Goal: Task Accomplishment & Management: Use online tool/utility

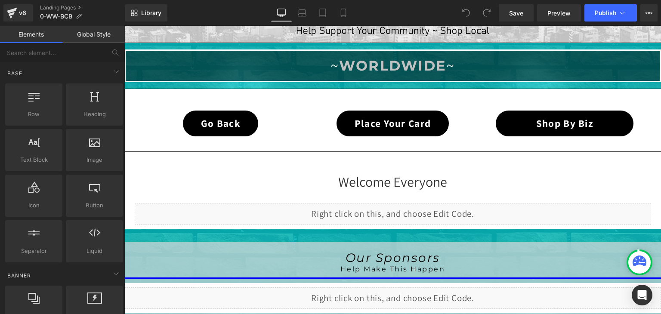
scroll to position [215, 0]
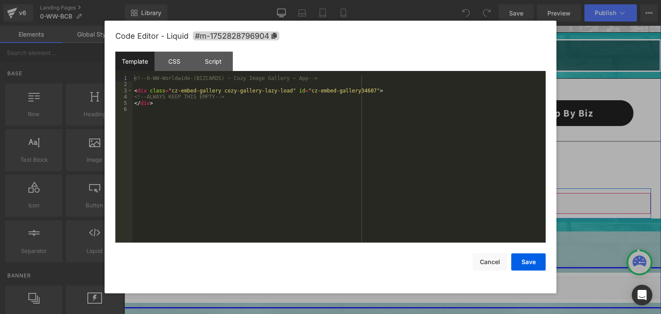
click at [399, 199] on div "Liquid" at bounding box center [393, 204] width 516 height 22
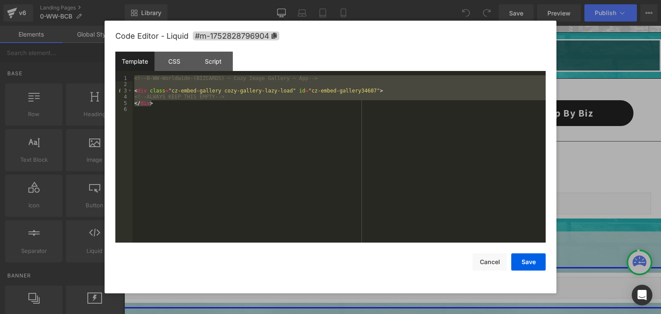
drag, startPoint x: 206, startPoint y: 105, endPoint x: 128, endPoint y: 77, distance: 83.2
click at [128, 77] on pre "1 2 3 4 5 6 <!-- 0-WW-Worldwide-(BIZCARDS) ~ Cozy Image Gallery ~ App --> < div…" at bounding box center [330, 158] width 430 height 167
click at [485, 256] on button "Cancel" at bounding box center [489, 261] width 34 height 17
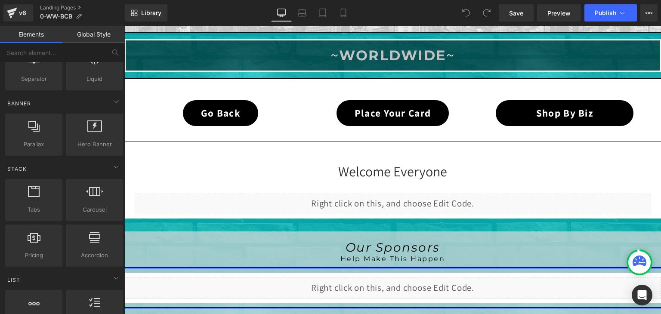
scroll to position [0, 0]
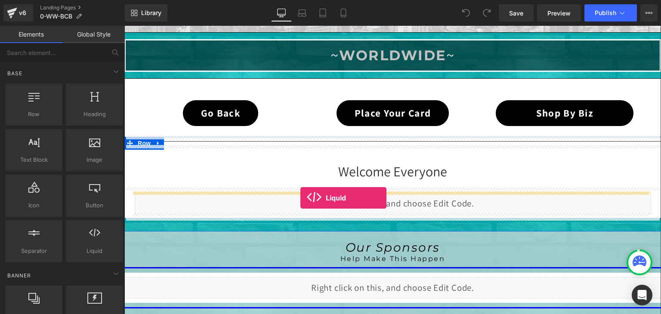
drag, startPoint x: 221, startPoint y: 264, endPoint x: 300, endPoint y: 198, distance: 103.2
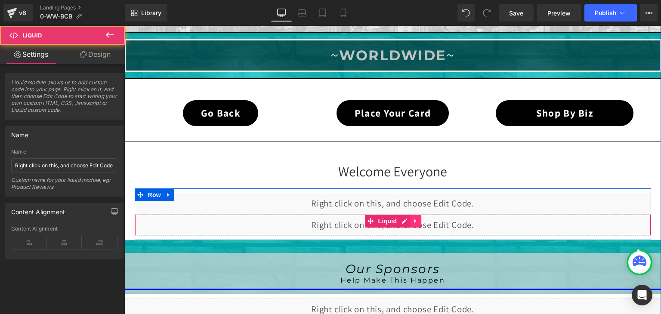
click at [414, 221] on icon at bounding box center [415, 221] width 2 height 4
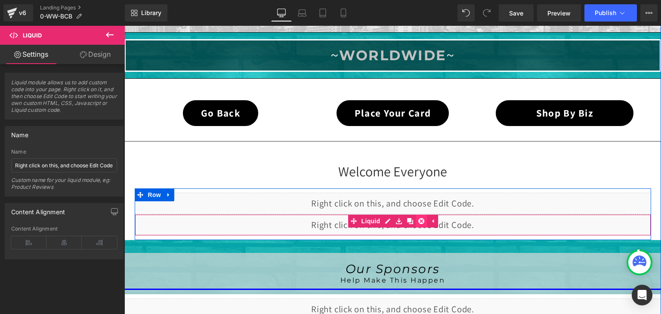
click at [418, 219] on icon at bounding box center [421, 221] width 6 height 6
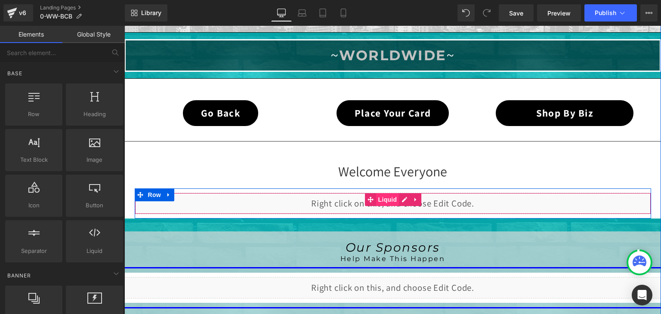
click at [380, 199] on span "Liquid" at bounding box center [387, 199] width 23 height 13
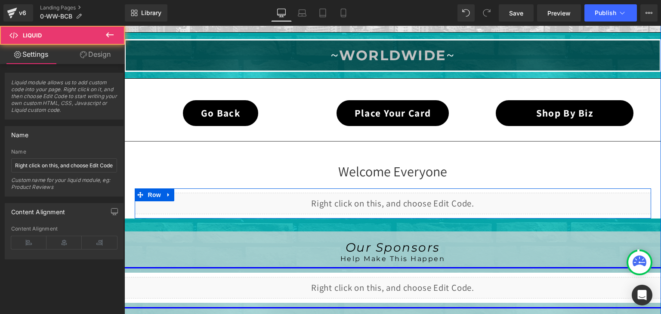
click at [403, 196] on div "Liquid" at bounding box center [393, 204] width 516 height 22
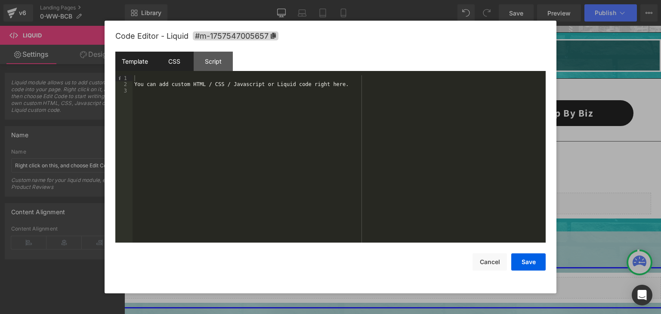
click at [179, 62] on div "CSS" at bounding box center [173, 61] width 39 height 19
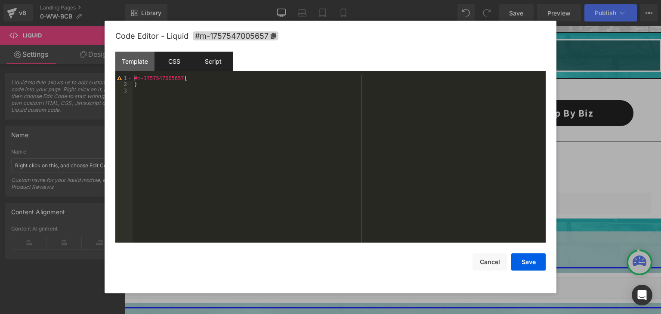
click at [207, 63] on div "Script" at bounding box center [213, 61] width 39 height 19
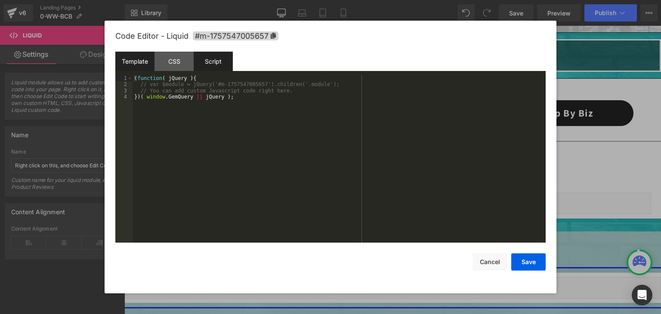
click at [129, 61] on div "Template" at bounding box center [134, 61] width 39 height 19
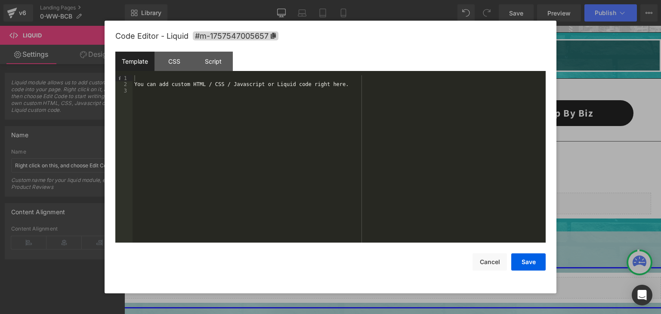
click at [228, 105] on div "You can add custom HTML / CSS / Javascript or Liquid code right here." at bounding box center [339, 165] width 413 height 180
click at [524, 260] on button "Save" at bounding box center [528, 261] width 34 height 17
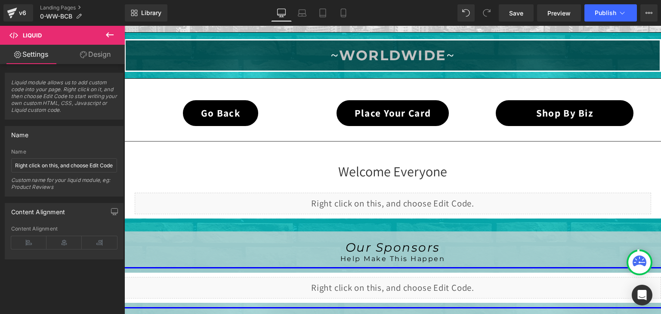
click at [632, 255] on div at bounding box center [639, 262] width 22 height 22
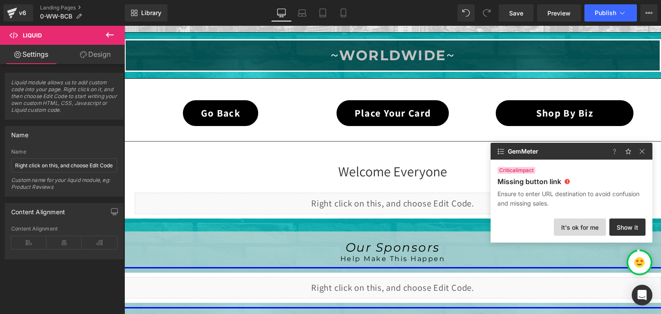
click at [597, 228] on button "It's ok for me" at bounding box center [580, 227] width 52 height 17
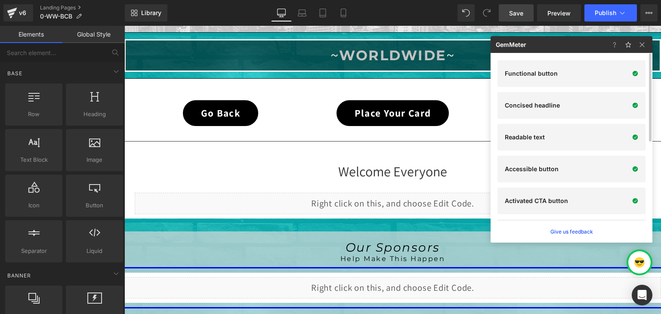
click at [521, 9] on span "Save" at bounding box center [516, 13] width 14 height 9
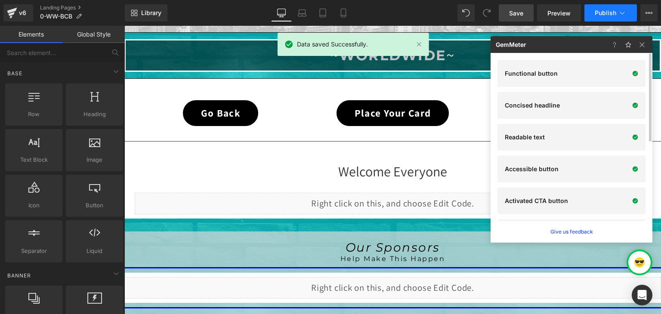
click at [618, 7] on button "Publish" at bounding box center [610, 12] width 52 height 17
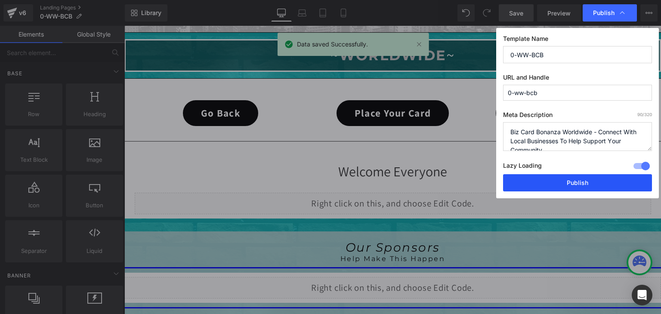
click at [589, 179] on button "Publish" at bounding box center [577, 182] width 149 height 17
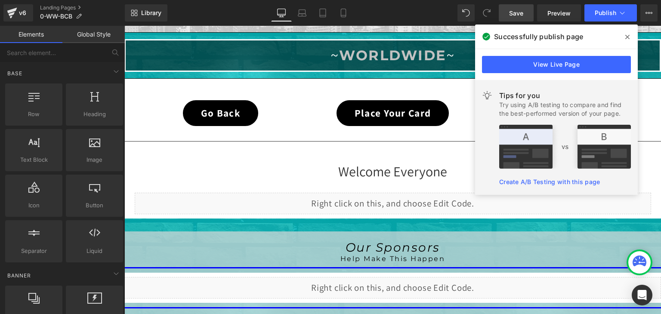
click at [627, 33] on span at bounding box center [627, 37] width 14 height 14
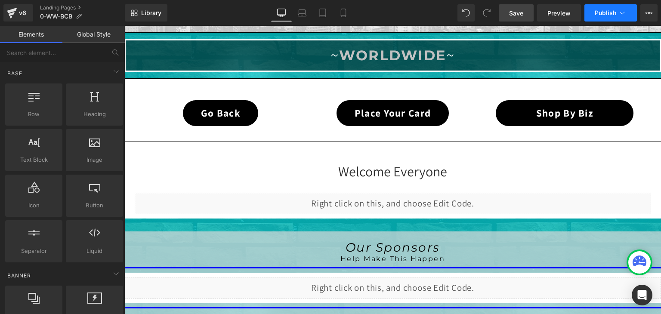
click at [626, 14] on icon at bounding box center [622, 13] width 9 height 9
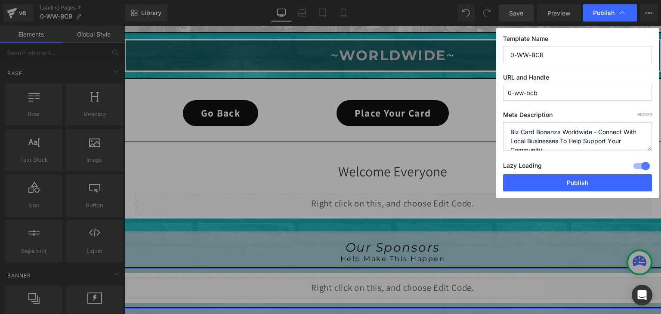
drag, startPoint x: 547, startPoint y: 95, endPoint x: 491, endPoint y: 90, distance: 56.6
click at [491, 90] on div "Publish Template Name 0-WW-BCB URL and Handle 0-ww-bcb Meta Description 90 /320…" at bounding box center [330, 157] width 661 height 314
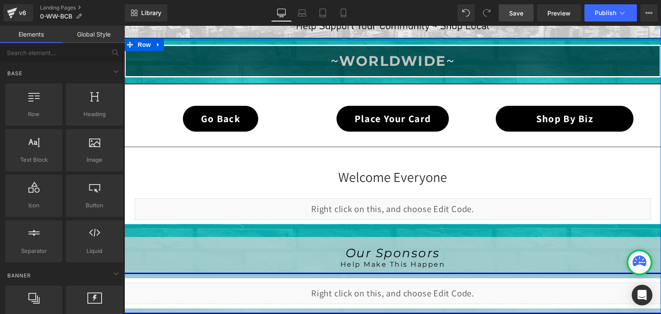
scroll to position [215, 0]
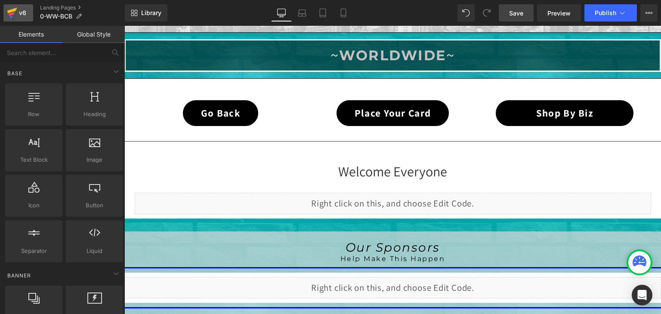
click at [10, 11] on icon at bounding box center [12, 11] width 10 height 6
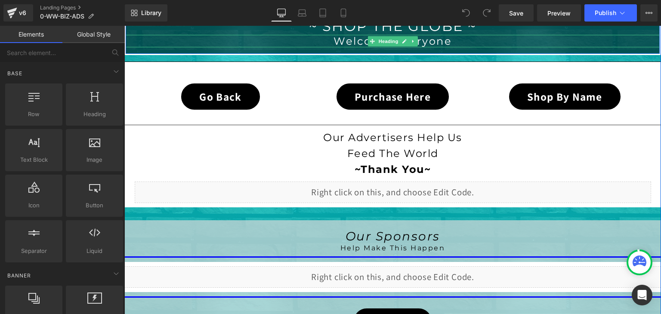
scroll to position [258, 0]
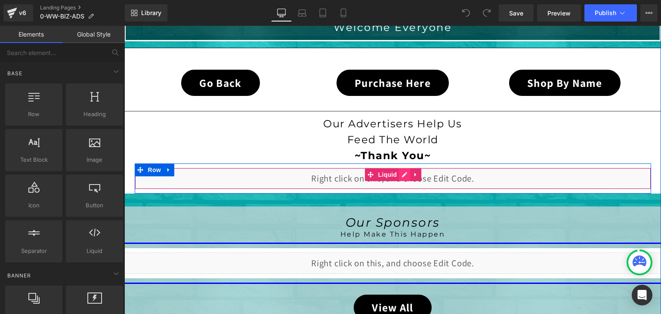
click at [401, 175] on div "Liquid" at bounding box center [393, 179] width 516 height 22
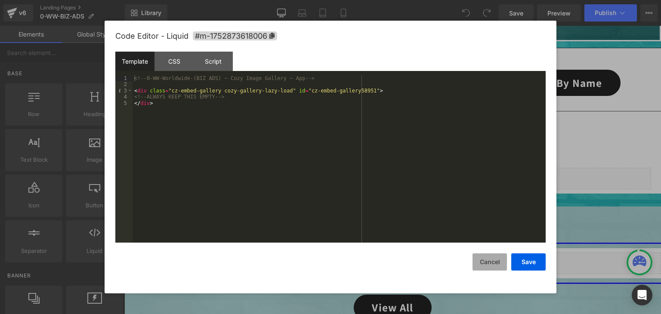
click at [488, 262] on button "Cancel" at bounding box center [489, 261] width 34 height 17
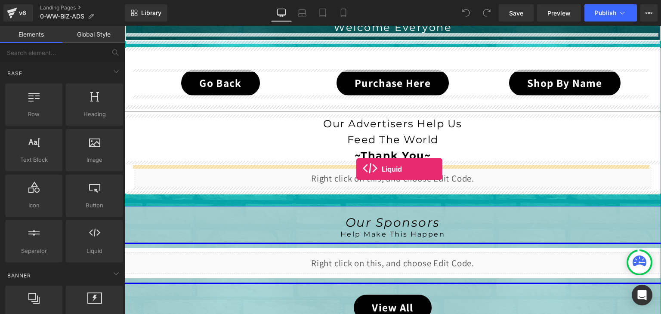
drag, startPoint x: 216, startPoint y: 269, endPoint x: 356, endPoint y: 169, distance: 172.5
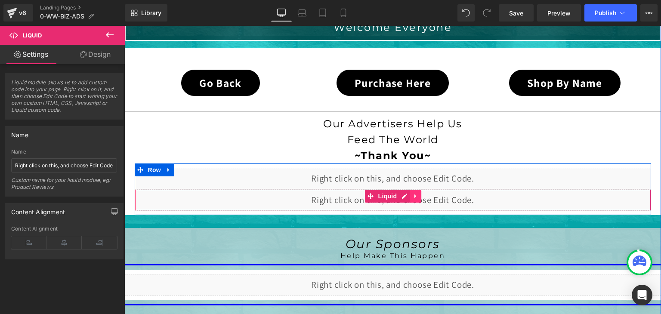
click at [413, 196] on icon at bounding box center [416, 196] width 6 height 6
click at [418, 196] on icon at bounding box center [421, 196] width 6 height 6
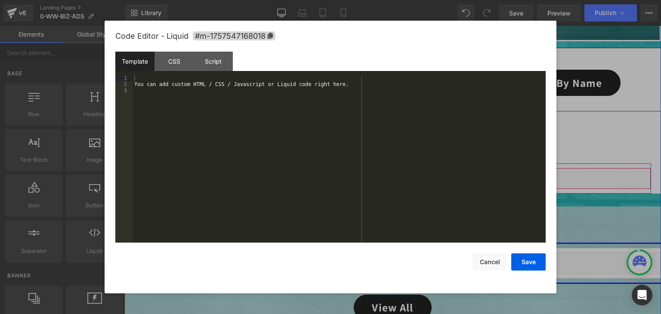
click at [398, 174] on div "Liquid" at bounding box center [393, 179] width 516 height 22
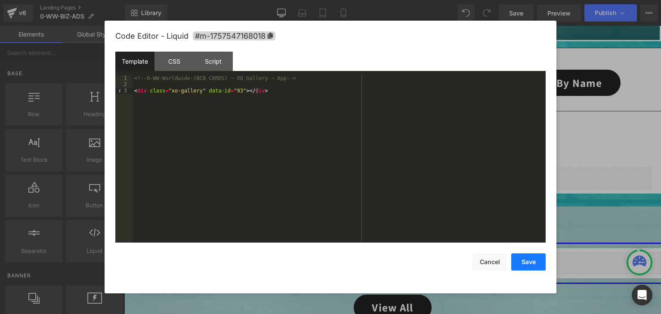
click at [540, 263] on button "Save" at bounding box center [528, 261] width 34 height 17
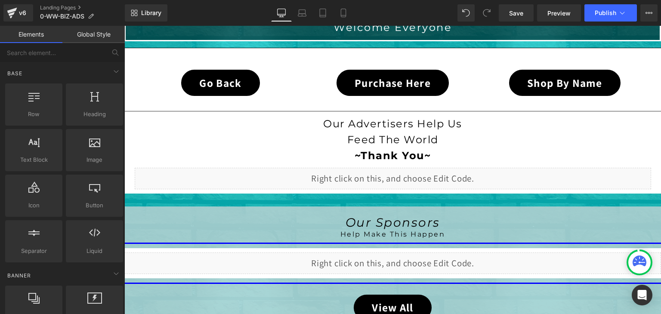
click at [641, 250] on div at bounding box center [640, 263] width 26 height 26
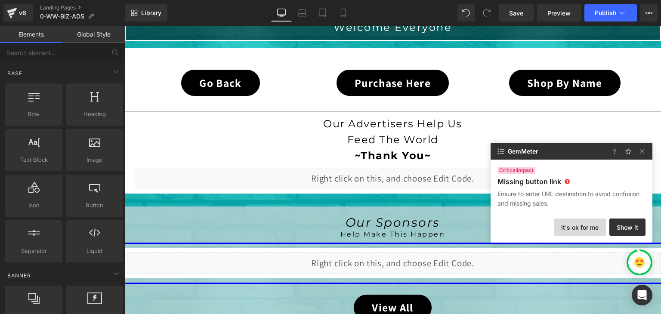
click at [596, 230] on button "It's ok for me" at bounding box center [580, 227] width 52 height 17
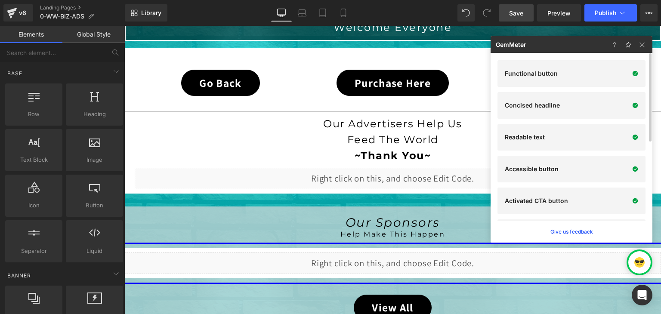
click at [522, 14] on span "Save" at bounding box center [516, 13] width 14 height 9
click at [619, 19] on button "Publish" at bounding box center [610, 12] width 52 height 17
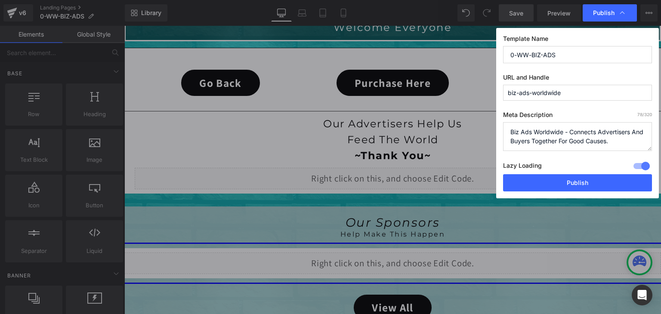
drag, startPoint x: 580, startPoint y: 93, endPoint x: 506, endPoint y: 94, distance: 74.5
click at [506, 94] on input "biz-ads-worldwide" at bounding box center [577, 93] width 149 height 16
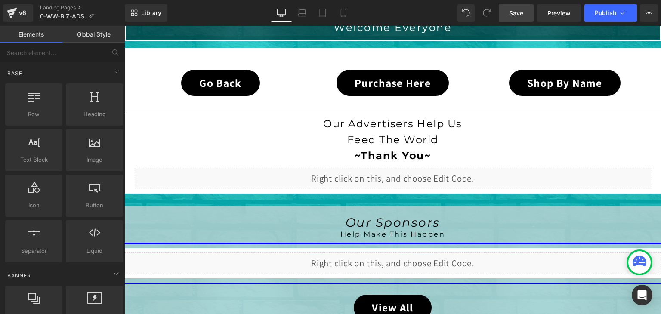
click at [514, 15] on span "Save" at bounding box center [516, 13] width 14 height 9
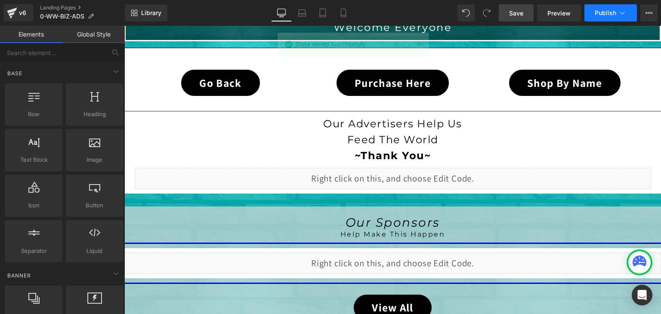
click at [620, 12] on icon at bounding box center [622, 13] width 9 height 9
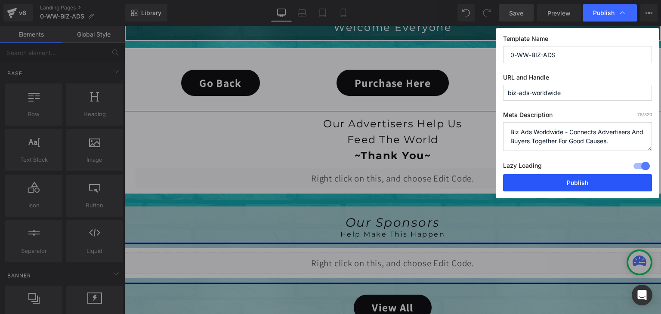
click at [580, 181] on button "Publish" at bounding box center [577, 182] width 149 height 17
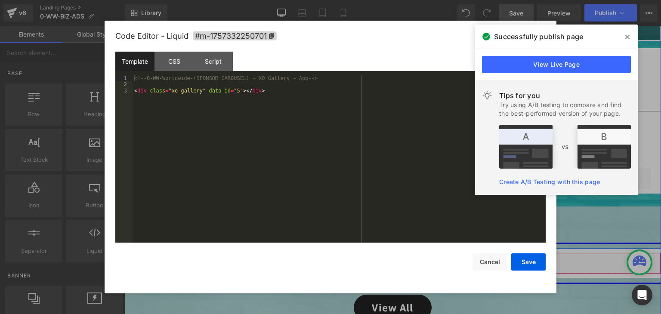
click at [404, 257] on div "Liquid" at bounding box center [392, 264] width 537 height 22
click at [229, 90] on div "<!-- 0-WW-Worldwide-(SPONSOR CAROUSEL) ~ XO Gallery ~ App --> < div class = "xo…" at bounding box center [339, 165] width 413 height 180
click at [520, 266] on button "Save" at bounding box center [528, 261] width 34 height 17
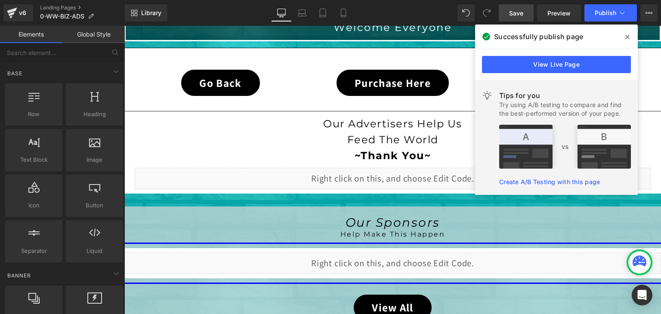
click at [520, 18] on link "Save" at bounding box center [516, 12] width 35 height 17
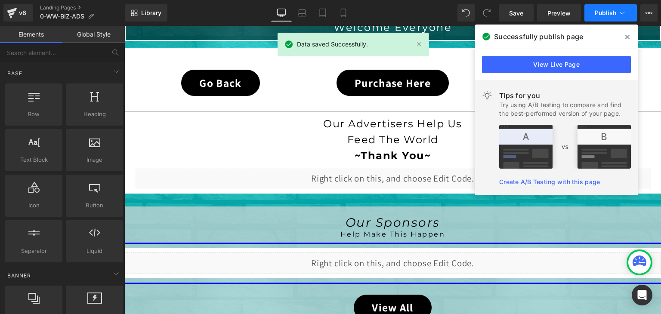
click at [616, 13] on span "Publish" at bounding box center [606, 12] width 22 height 7
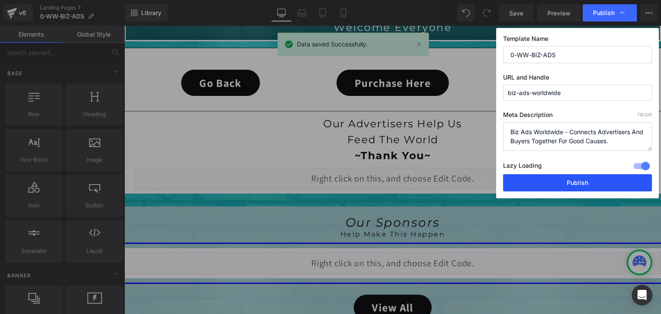
click at [559, 188] on button "Publish" at bounding box center [577, 182] width 149 height 17
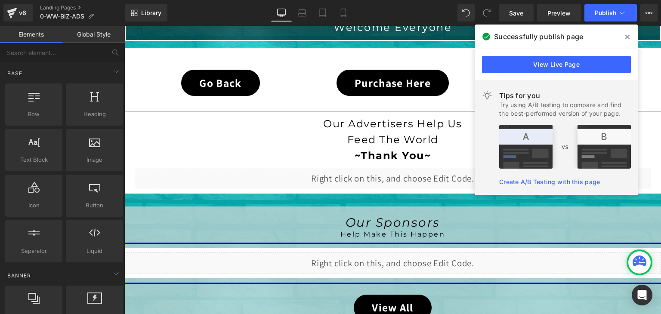
click at [628, 34] on icon at bounding box center [627, 37] width 4 height 7
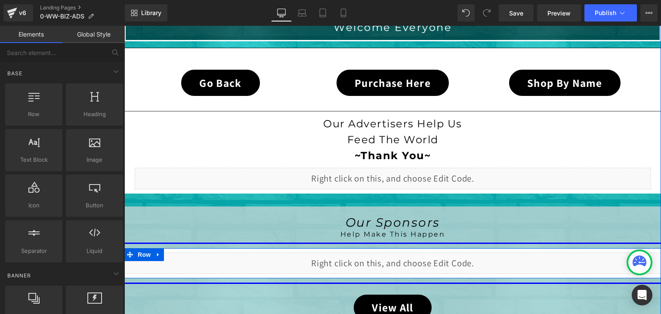
click at [401, 259] on div "Liquid" at bounding box center [392, 264] width 537 height 22
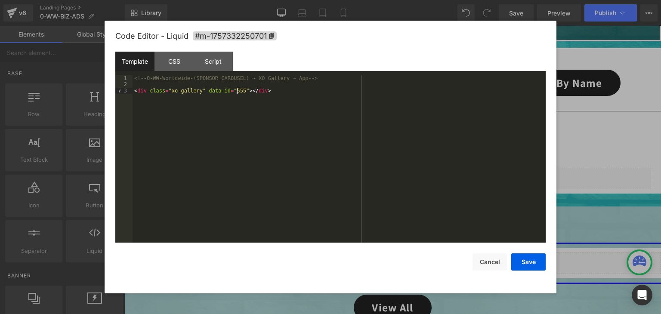
click at [237, 88] on div "<!-- 0-WW-Worldwide-(SPONSOR CAROUSEL) ~ XO Gallery ~ App --> < div class = "xo…" at bounding box center [339, 165] width 413 height 180
click at [525, 264] on button "Save" at bounding box center [528, 261] width 34 height 17
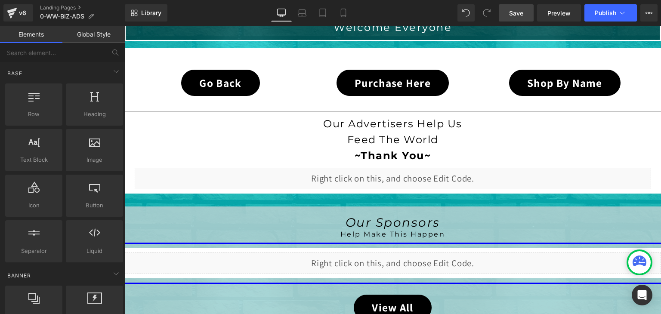
click at [511, 16] on span "Save" at bounding box center [516, 13] width 14 height 9
click at [616, 18] on button "Publish" at bounding box center [610, 12] width 52 height 17
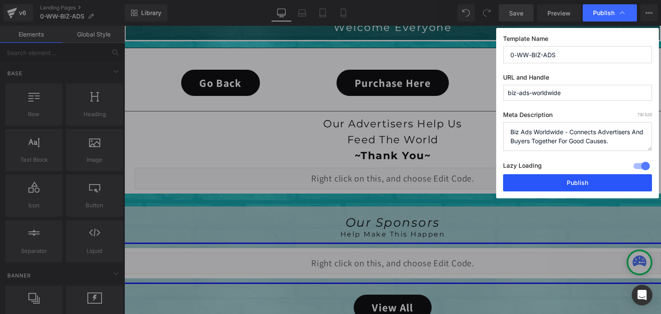
click at [596, 179] on button "Publish" at bounding box center [577, 182] width 149 height 17
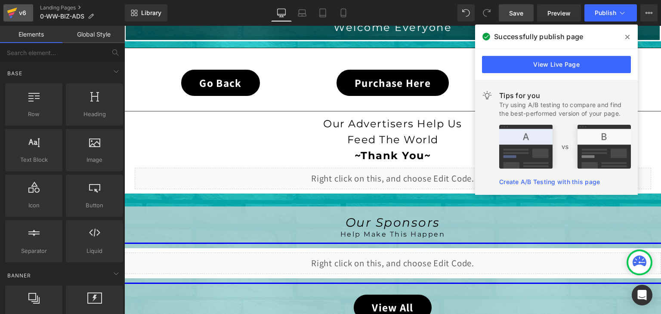
click at [5, 15] on link "v6" at bounding box center [18, 12] width 30 height 17
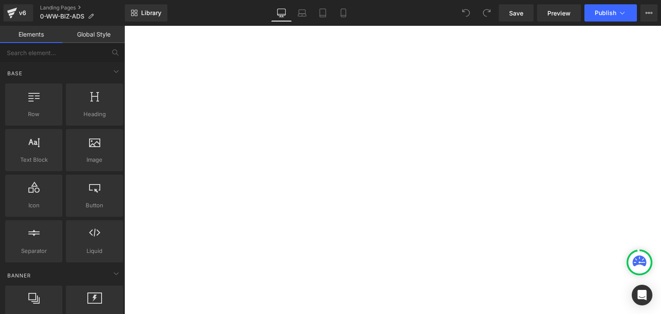
scroll to position [430, 0]
click at [634, 250] on div at bounding box center [640, 263] width 26 height 26
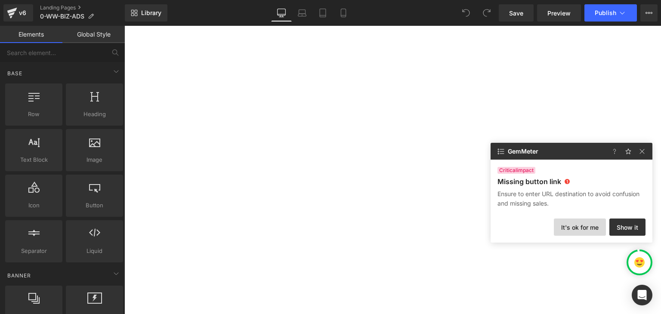
click at [583, 231] on button "It's ok for me" at bounding box center [580, 227] width 52 height 17
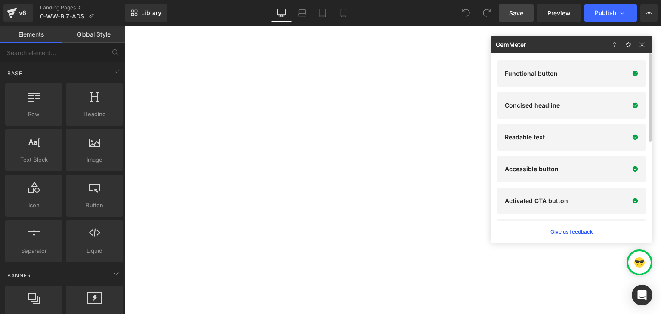
click at [523, 15] on span "Save" at bounding box center [516, 13] width 14 height 9
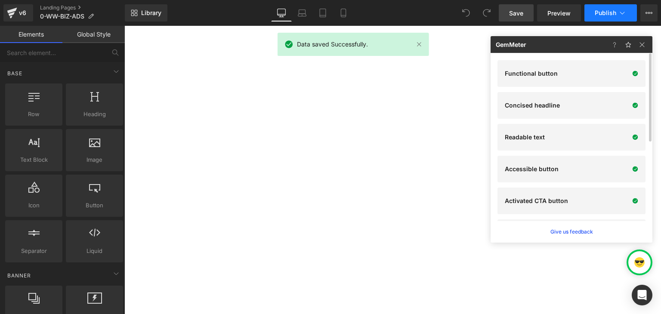
click at [621, 13] on icon at bounding box center [622, 13] width 5 height 3
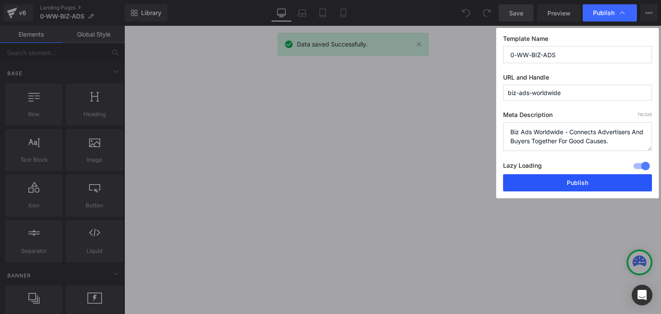
click at [613, 174] on button "Publish" at bounding box center [577, 182] width 149 height 17
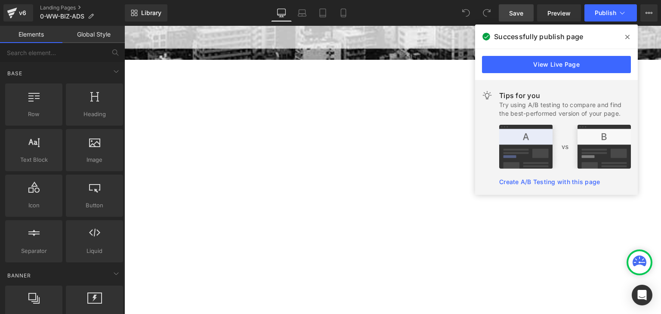
scroll to position [258, 0]
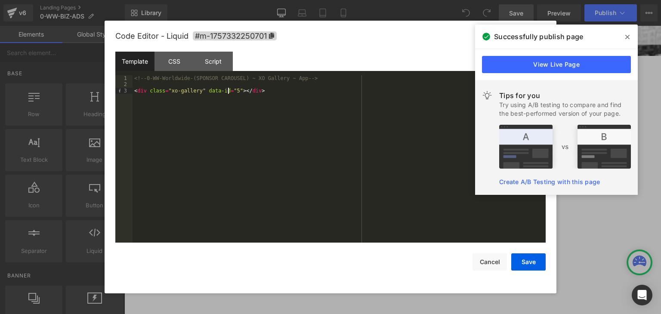
click at [229, 90] on div "<!-- 0-WW-Worldwide-(SPONSOR CAROUSEL) ~ XO Gallery ~ App --> < div class = "xo…" at bounding box center [339, 165] width 413 height 180
click at [526, 265] on button "Save" at bounding box center [528, 261] width 34 height 17
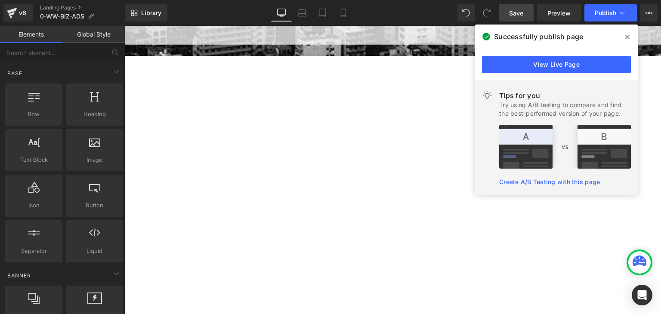
click at [520, 11] on span "Save" at bounding box center [516, 13] width 14 height 9
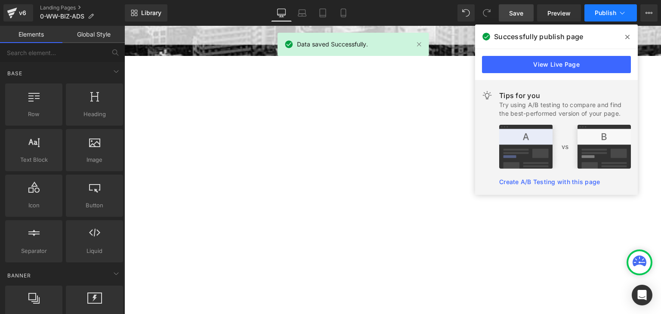
click at [621, 9] on icon at bounding box center [622, 13] width 9 height 9
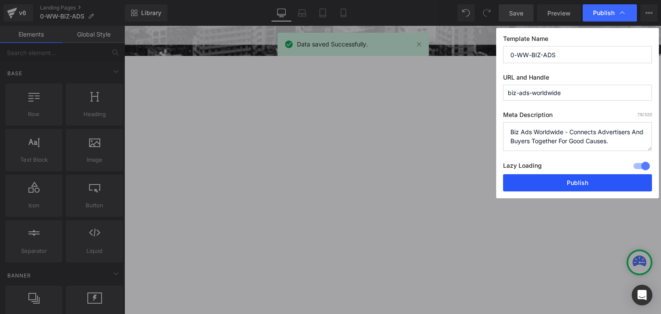
click at [558, 175] on button "Publish" at bounding box center [577, 182] width 149 height 17
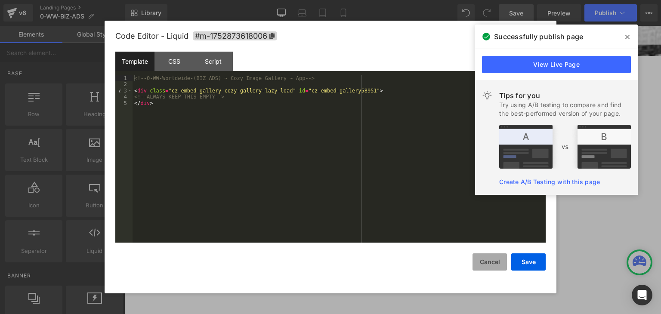
click at [485, 257] on button "Cancel" at bounding box center [489, 261] width 34 height 17
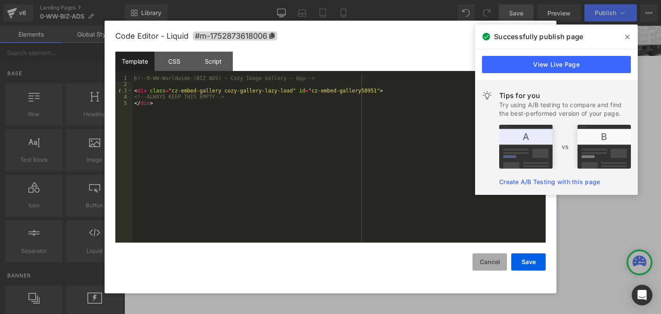
click at [497, 262] on button "Cancel" at bounding box center [489, 261] width 34 height 17
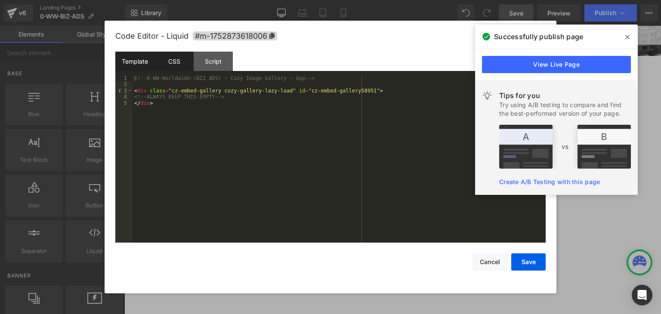
click at [167, 54] on div "CSS" at bounding box center [173, 61] width 39 height 19
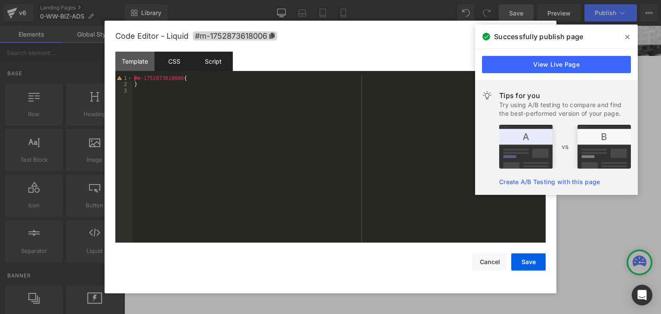
click at [207, 65] on div "Script" at bounding box center [213, 61] width 39 height 19
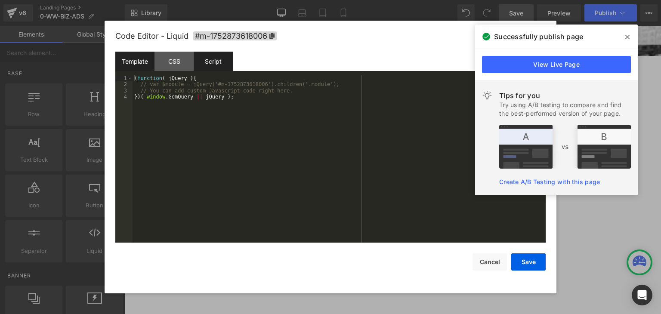
click at [141, 62] on div "Template" at bounding box center [134, 61] width 39 height 19
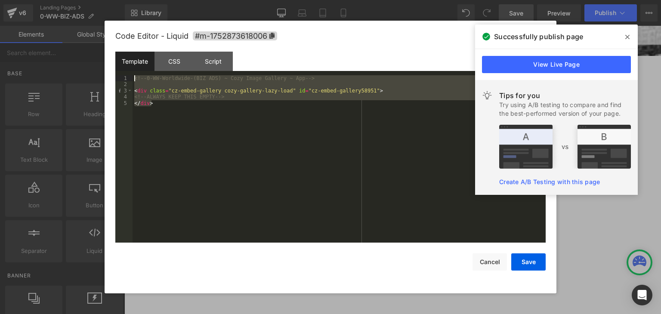
drag, startPoint x: 198, startPoint y: 114, endPoint x: 120, endPoint y: 78, distance: 85.3
click at [120, 78] on pre "1 2 3 4 5 <!-- 0-WW-Worldwide-(BIZ ADS) ~ Cozy Image Gallery ~ App --> < div cl…" at bounding box center [330, 158] width 430 height 167
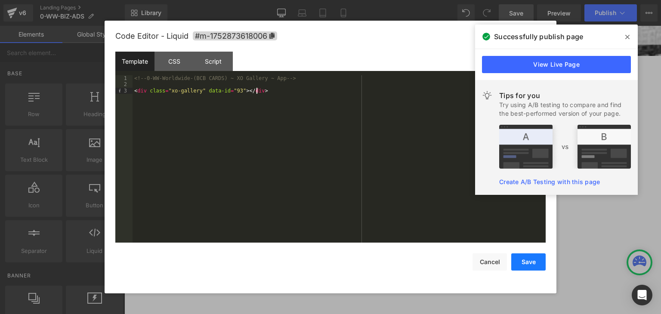
click at [521, 262] on button "Save" at bounding box center [528, 261] width 34 height 17
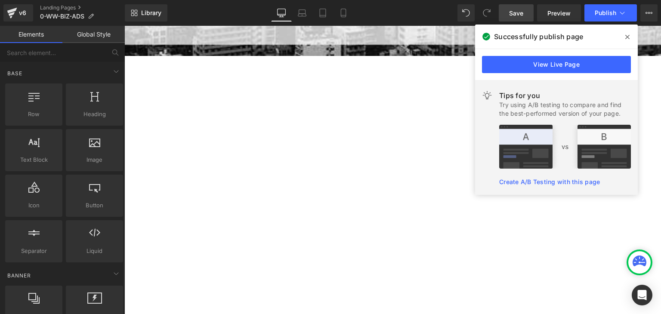
click at [523, 12] on span "Save" at bounding box center [516, 13] width 14 height 9
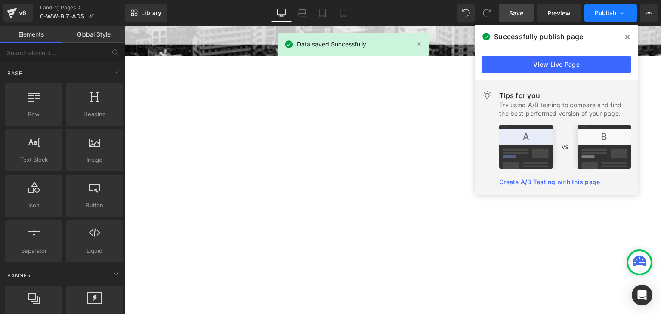
click at [615, 11] on span "Publish" at bounding box center [606, 12] width 22 height 7
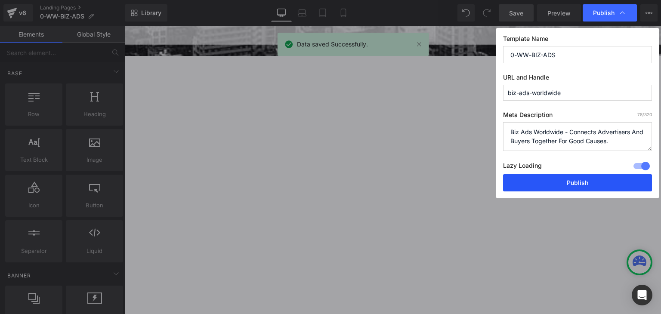
click at [604, 176] on button "Publish" at bounding box center [577, 182] width 149 height 17
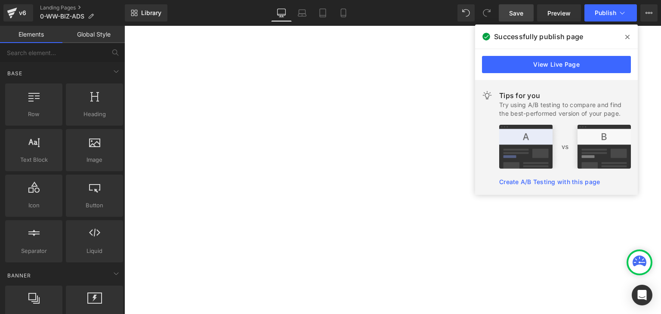
scroll to position [387, 0]
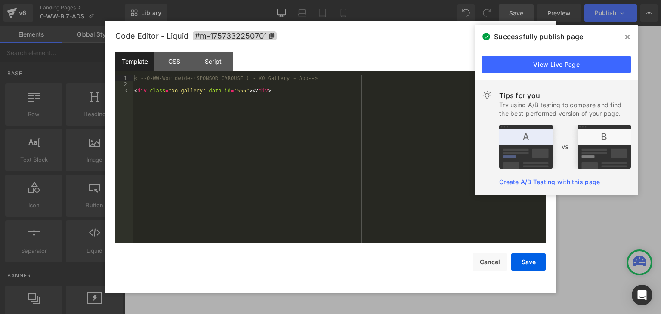
click at [234, 91] on div "<!-- 0-WW-Worldwide-(SPONSOR CAROUSEL) ~ XO Gallery ~ App --> < div class = "xo…" at bounding box center [339, 165] width 413 height 180
click at [527, 264] on button "Save" at bounding box center [528, 261] width 34 height 17
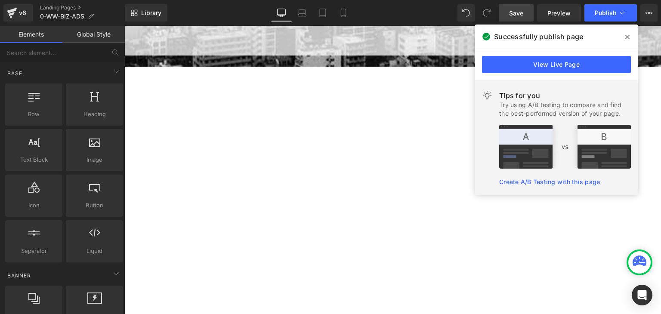
scroll to position [258, 0]
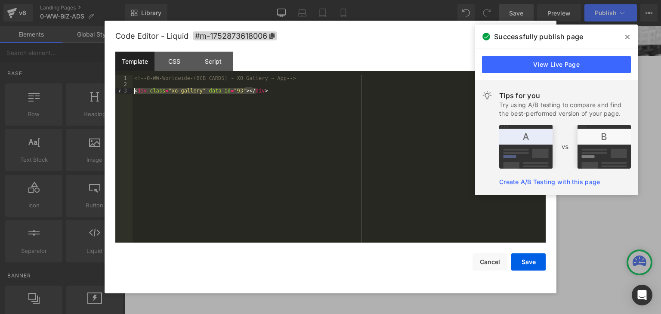
drag, startPoint x: 267, startPoint y: 90, endPoint x: 131, endPoint y: 93, distance: 136.0
click at [131, 93] on pre "1 2 3 <!-- 0-WW-Worldwide-(BCB CARDS) ~ XO Gallery ~ App --> < div class = "xo-…" at bounding box center [330, 158] width 430 height 167
click at [488, 264] on button "Cancel" at bounding box center [489, 261] width 34 height 17
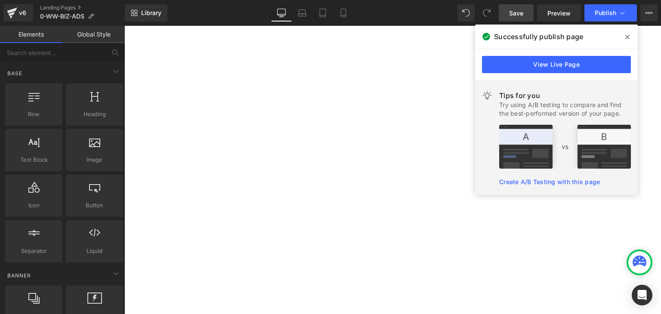
scroll to position [387, 0]
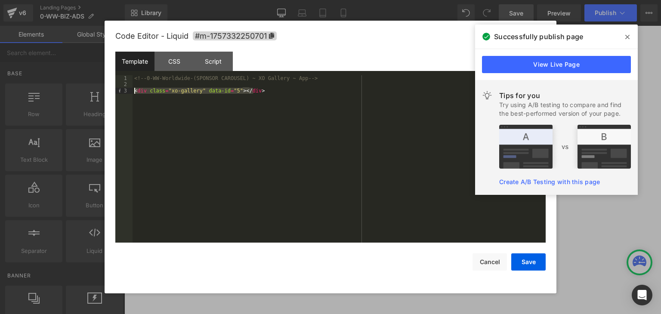
drag, startPoint x: 263, startPoint y: 92, endPoint x: 135, endPoint y: 91, distance: 128.2
click at [135, 91] on div "<!-- 0-WW-Worldwide-(SPONSOR CAROUSEL) ~ XO Gallery ~ App --> < div class = "xo…" at bounding box center [339, 165] width 413 height 180
click at [497, 264] on button "Cancel" at bounding box center [489, 261] width 34 height 17
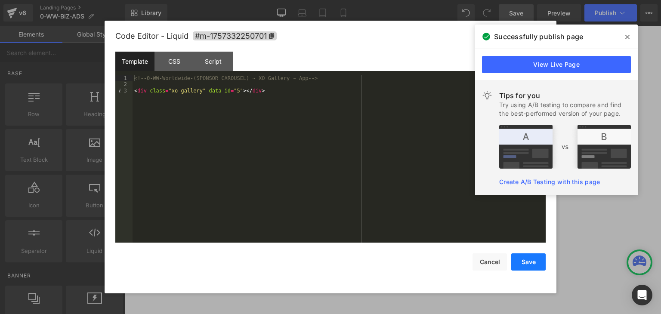
click at [518, 259] on button "Save" at bounding box center [528, 261] width 34 height 17
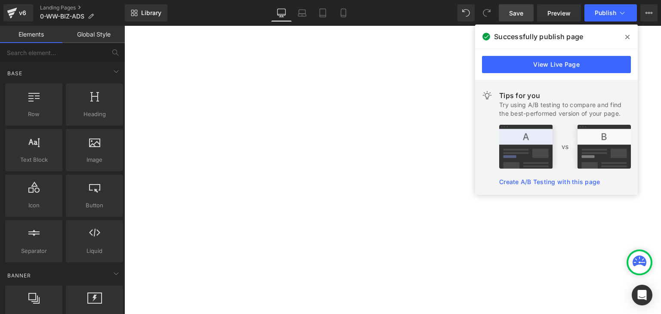
click at [510, 17] on span "Save" at bounding box center [516, 13] width 14 height 9
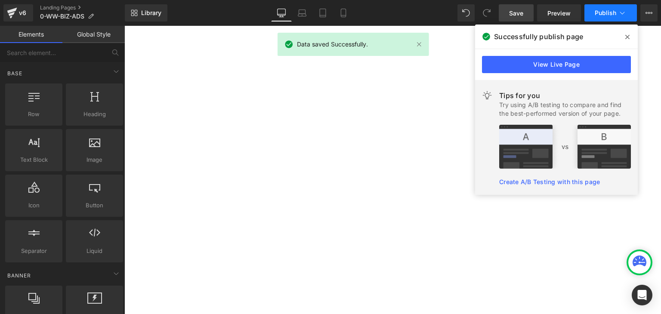
click at [623, 9] on icon at bounding box center [622, 13] width 9 height 9
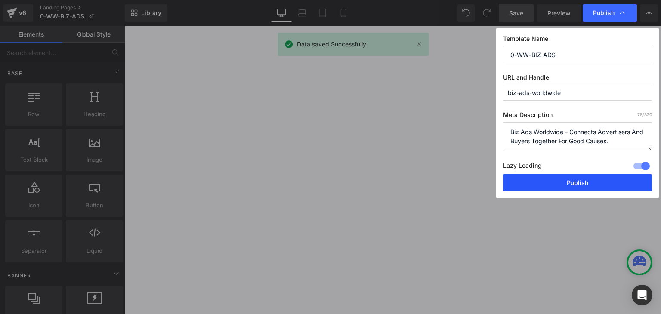
click at [606, 181] on button "Publish" at bounding box center [577, 182] width 149 height 17
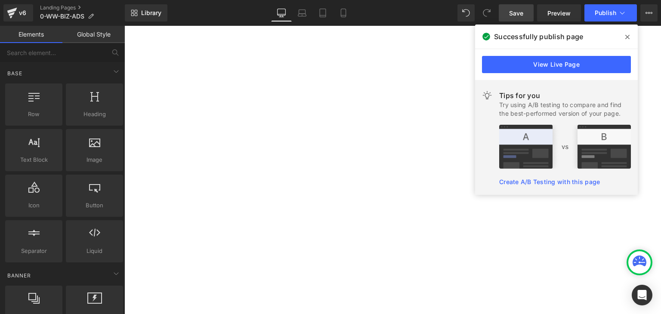
click at [623, 39] on span at bounding box center [627, 37] width 14 height 14
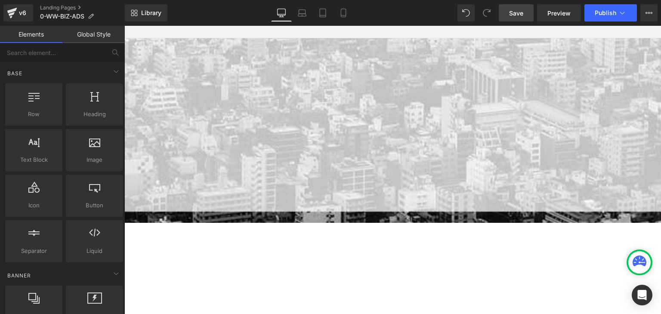
scroll to position [86, 0]
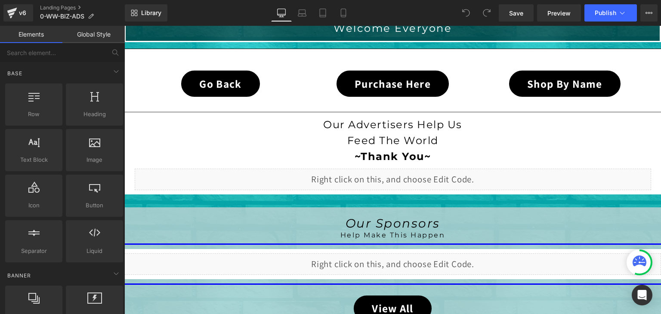
scroll to position [258, 0]
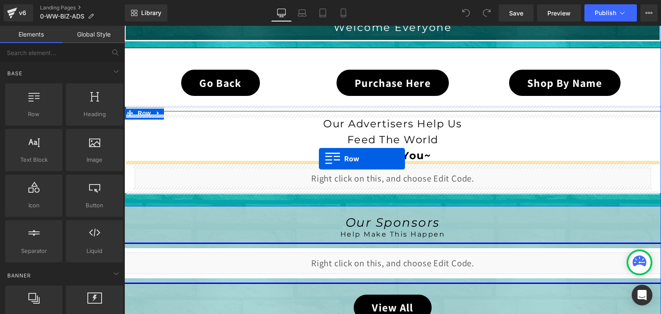
drag, startPoint x: 166, startPoint y: 137, endPoint x: 319, endPoint y: 159, distance: 154.8
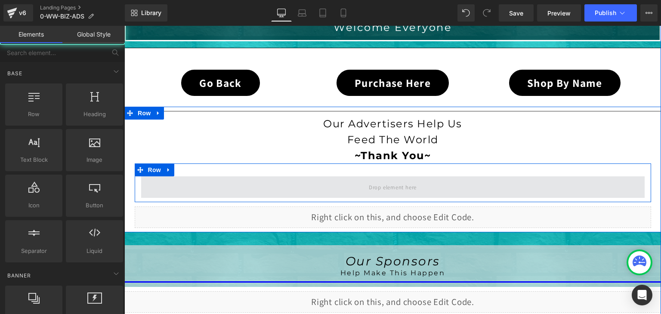
click at [367, 183] on span at bounding box center [393, 186] width 54 height 13
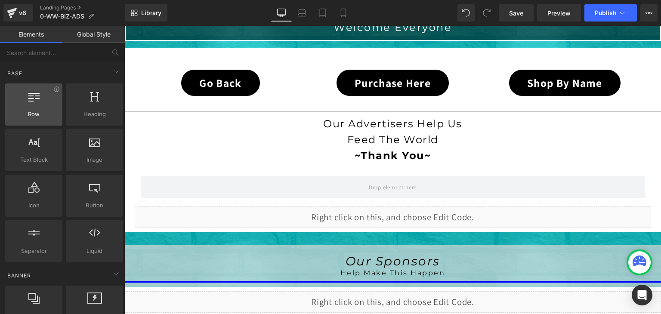
click at [33, 111] on span "Row" at bounding box center [34, 114] width 52 height 9
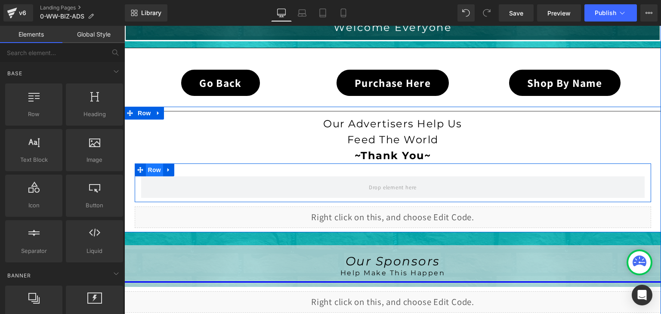
click at [148, 169] on span "Row" at bounding box center [154, 170] width 17 height 13
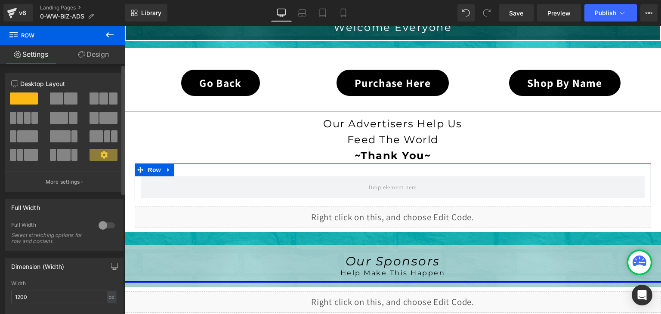
click at [62, 154] on span at bounding box center [63, 155] width 13 height 12
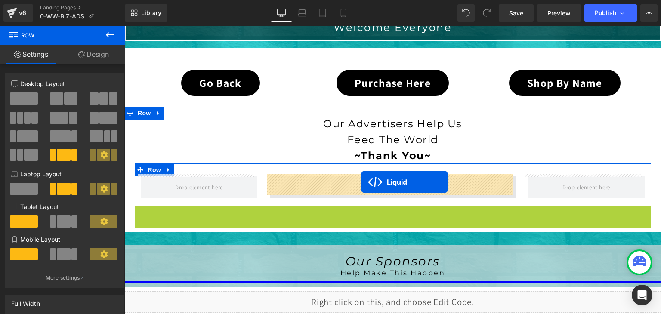
drag, startPoint x: 369, startPoint y: 209, endPoint x: 361, endPoint y: 182, distance: 28.1
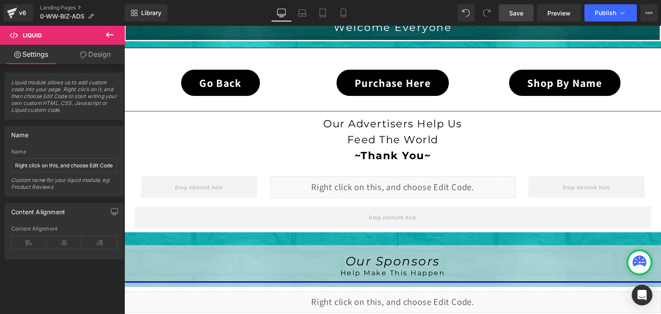
click at [512, 12] on span "Save" at bounding box center [516, 13] width 14 height 9
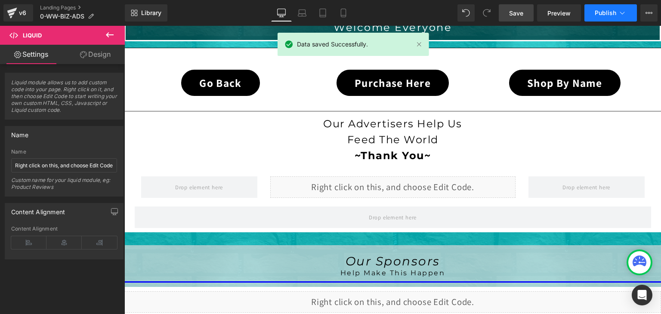
click at [603, 12] on span "Publish" at bounding box center [606, 12] width 22 height 7
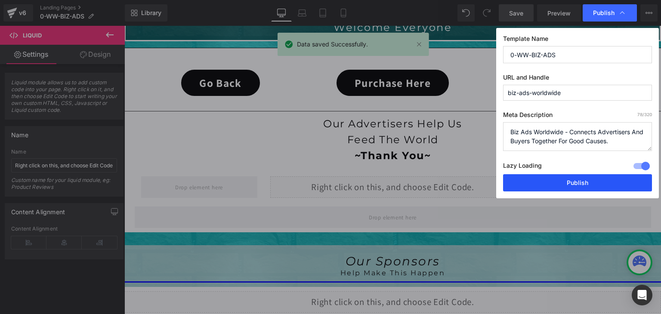
click at [596, 184] on button "Publish" at bounding box center [577, 182] width 149 height 17
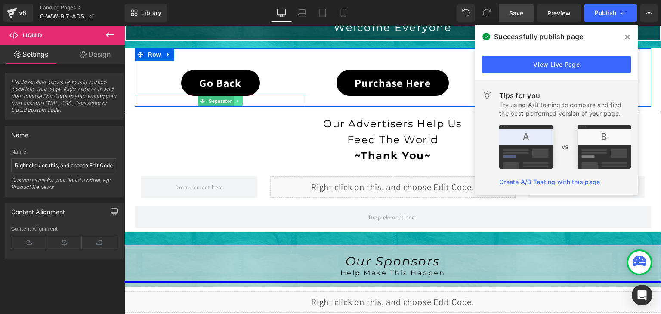
click at [236, 99] on icon at bounding box center [238, 101] width 5 height 5
click at [232, 99] on icon at bounding box center [234, 101] width 5 height 5
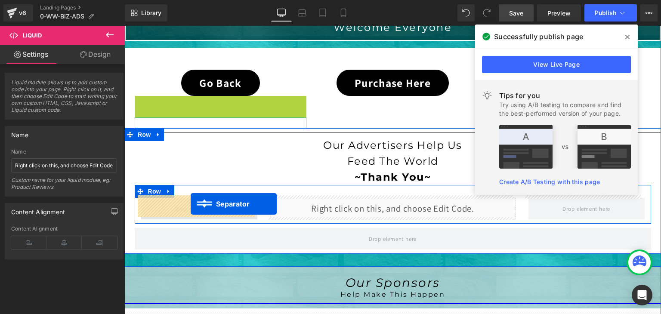
drag, startPoint x: 186, startPoint y: 100, endPoint x: 191, endPoint y: 204, distance: 104.2
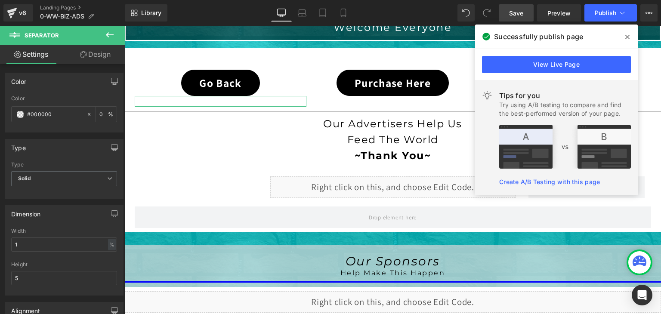
click at [520, 10] on span "Save" at bounding box center [516, 13] width 14 height 9
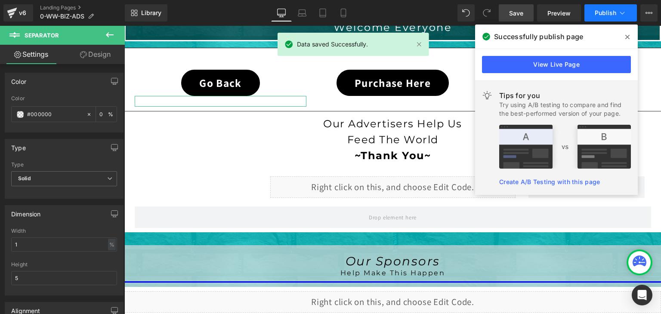
click at [604, 17] on button "Publish" at bounding box center [610, 12] width 52 height 17
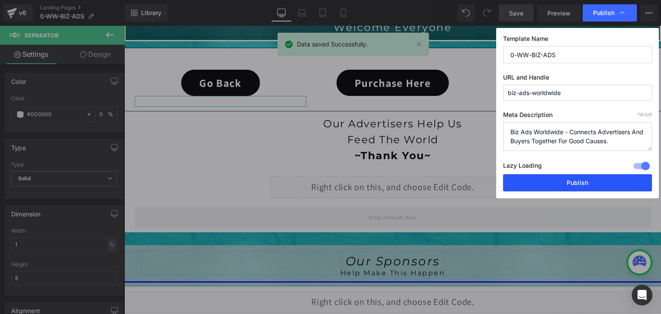
click at [583, 177] on button "Publish" at bounding box center [577, 182] width 149 height 17
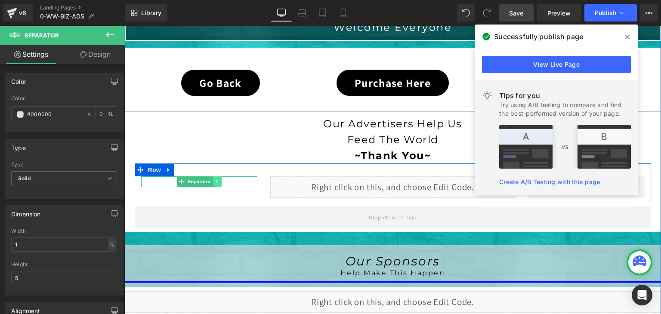
click at [215, 179] on icon at bounding box center [217, 181] width 5 height 5
click at [219, 179] on icon at bounding box center [221, 181] width 5 height 5
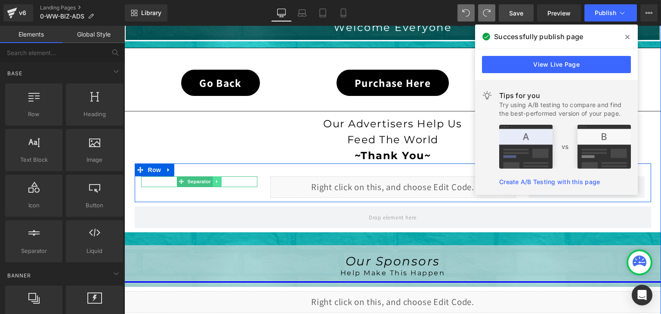
click at [216, 179] on icon at bounding box center [217, 181] width 5 height 5
click at [210, 179] on icon at bounding box center [212, 181] width 5 height 5
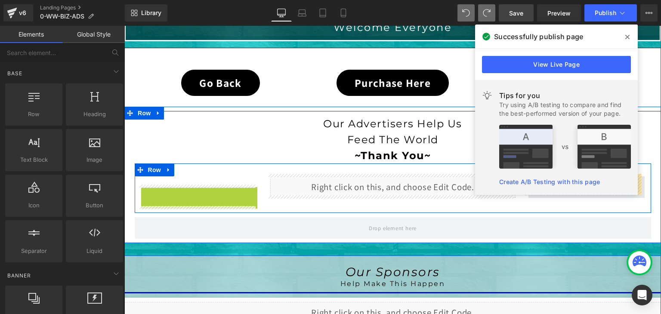
drag, startPoint x: 177, startPoint y: 188, endPoint x: 550, endPoint y: 176, distance: 373.3
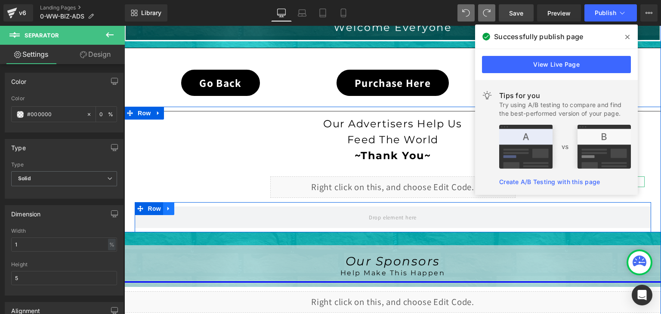
click at [167, 207] on icon at bounding box center [168, 209] width 2 height 4
click at [188, 206] on icon at bounding box center [191, 209] width 6 height 6
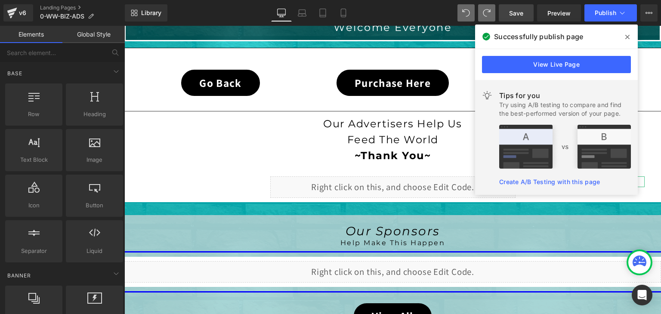
click at [516, 14] on span "Save" at bounding box center [516, 13] width 14 height 9
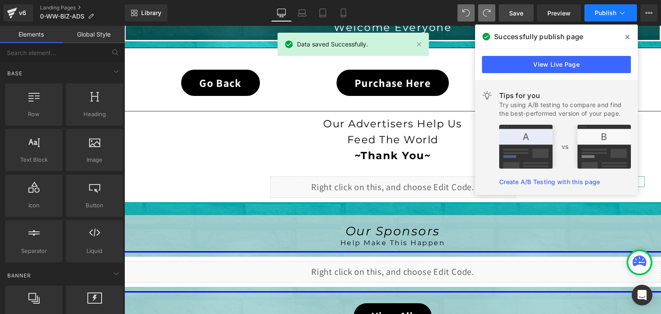
click at [609, 10] on span "Publish" at bounding box center [606, 12] width 22 height 7
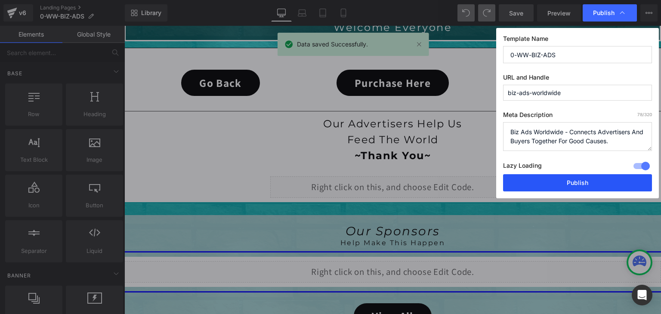
click at [579, 185] on button "Publish" at bounding box center [577, 182] width 149 height 17
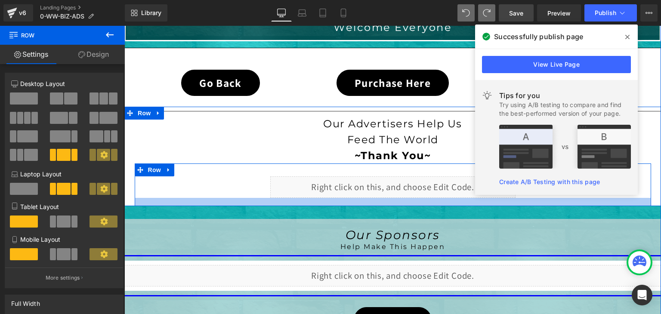
click at [425, 200] on div at bounding box center [393, 202] width 516 height 8
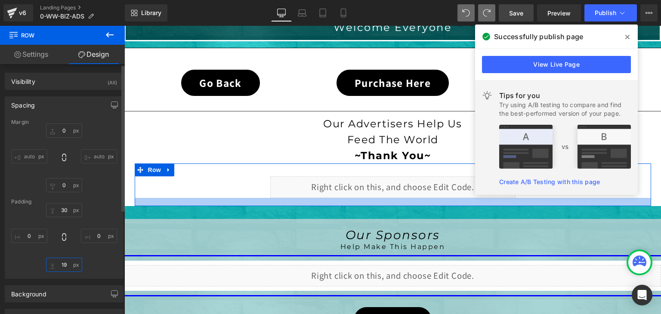
click at [63, 265] on input "19" at bounding box center [64, 265] width 36 height 14
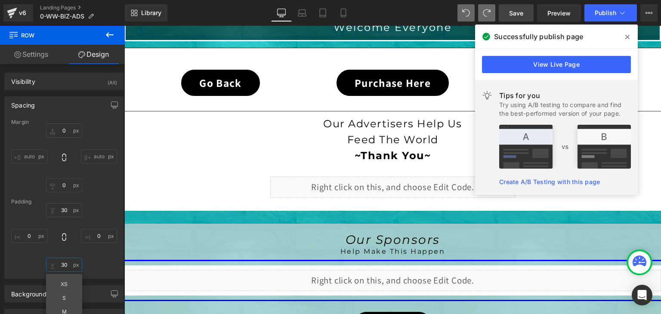
type input "30"
click at [525, 14] on link "Save" at bounding box center [516, 12] width 35 height 17
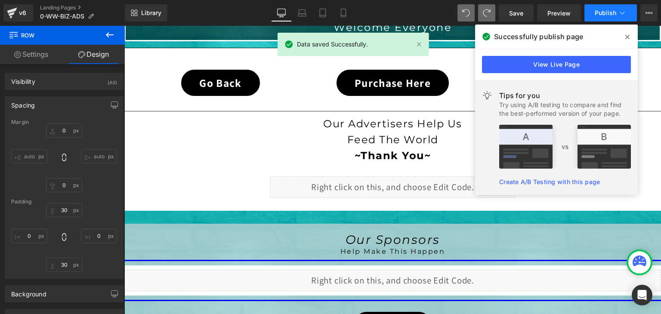
click at [620, 12] on icon at bounding box center [622, 13] width 9 height 9
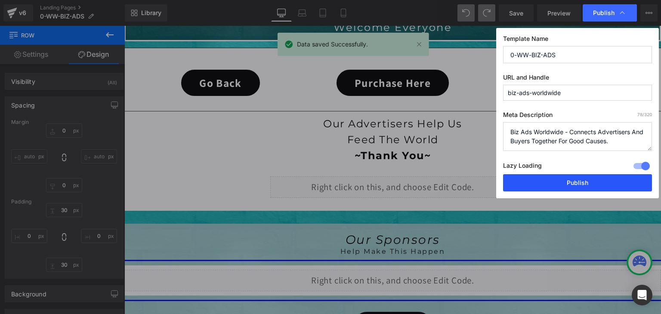
click at [557, 184] on button "Publish" at bounding box center [577, 182] width 149 height 17
